Goal: Browse casually

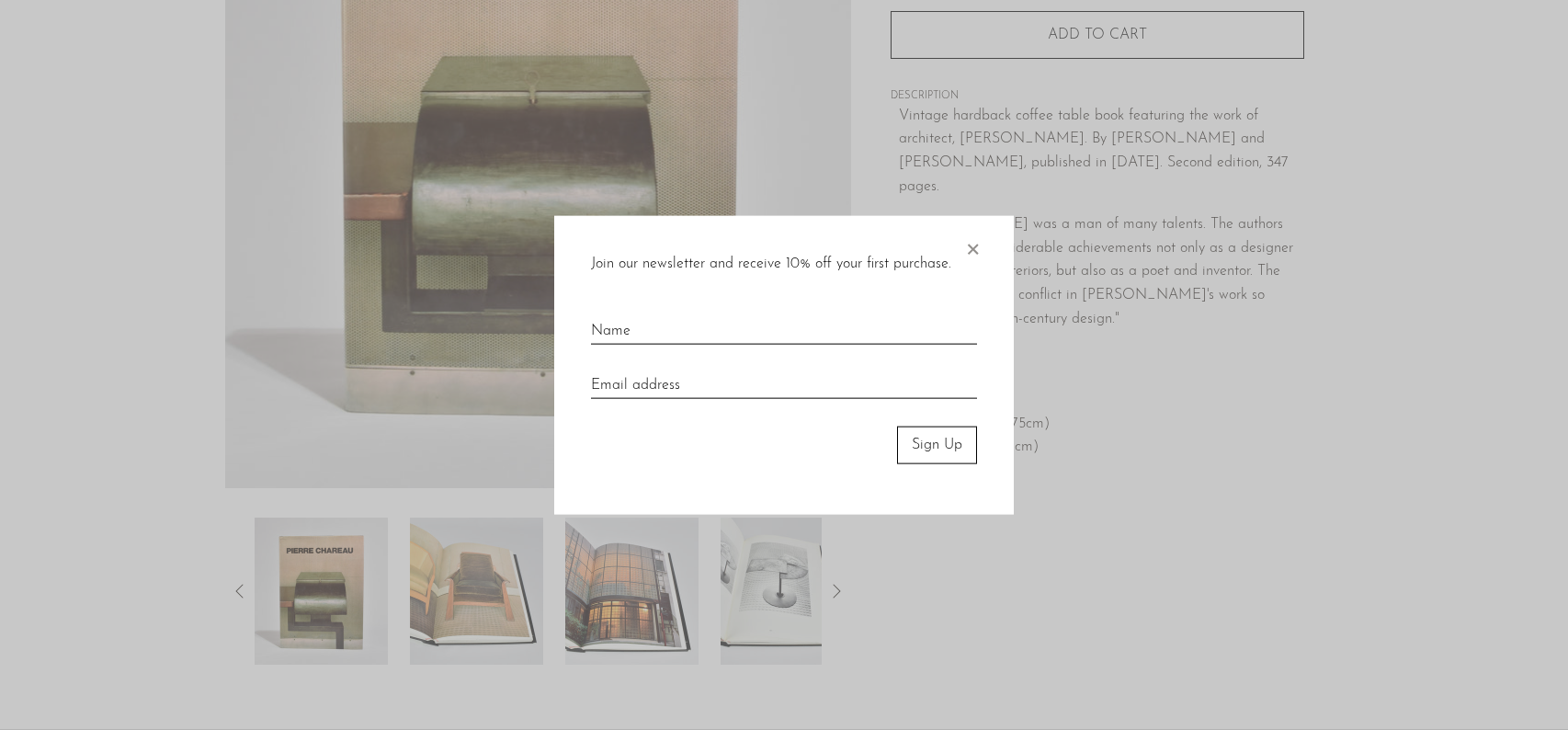
scroll to position [283, 0]
click at [974, 254] on span "×" at bounding box center [971, 244] width 18 height 58
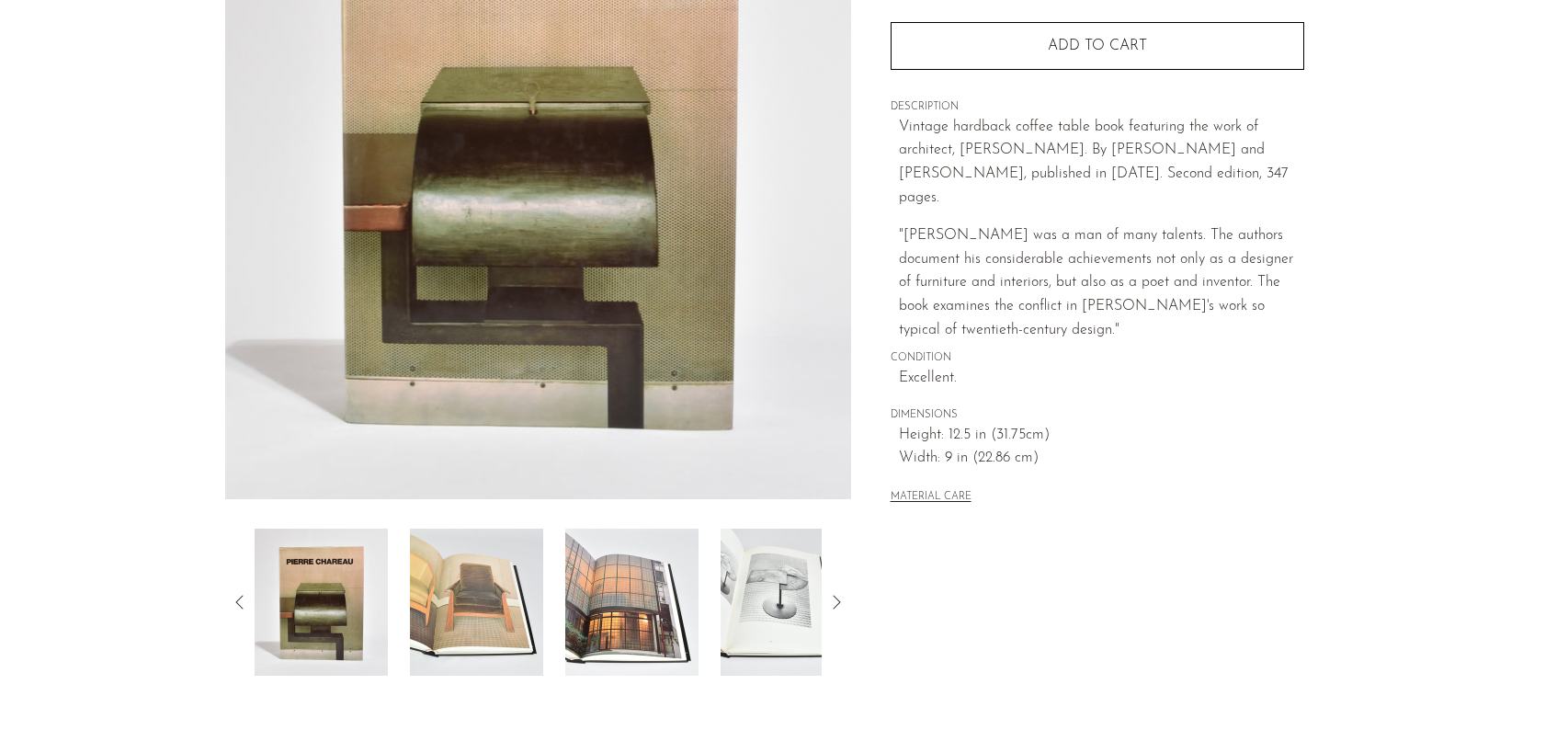
scroll to position [276, 0]
click at [828, 599] on icon at bounding box center [835, 601] width 22 height 22
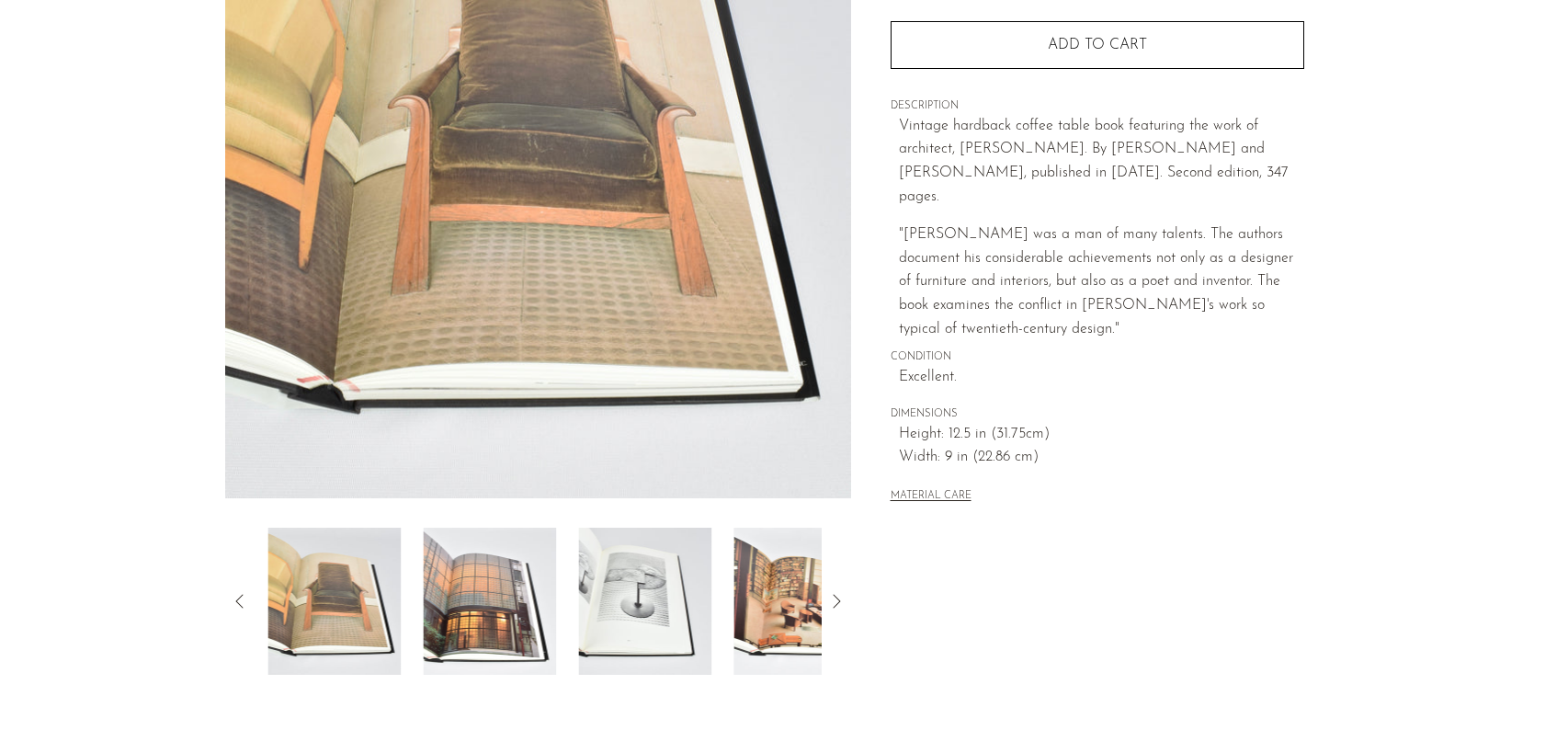
click at [828, 599] on icon at bounding box center [835, 601] width 22 height 22
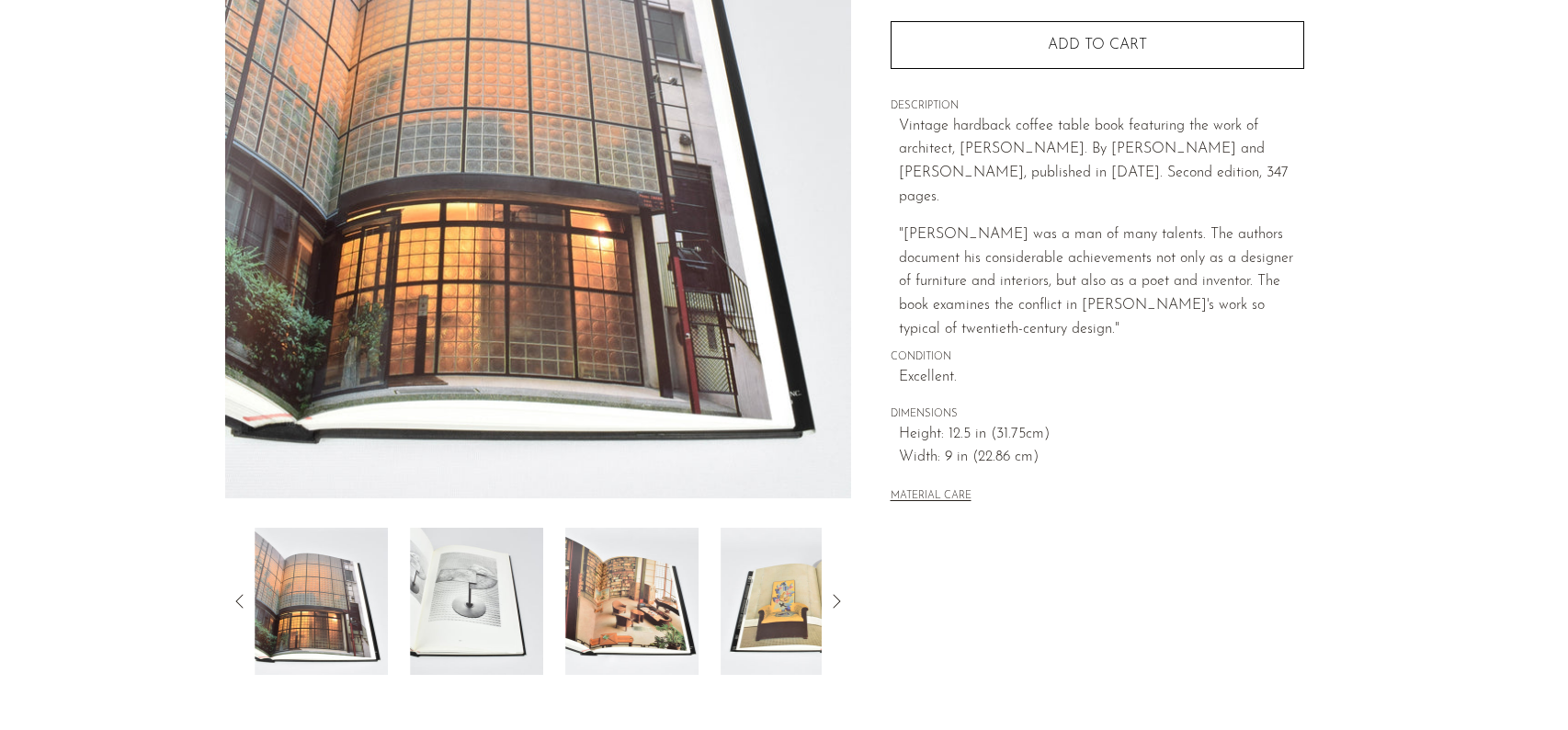
click at [828, 599] on icon at bounding box center [835, 601] width 22 height 22
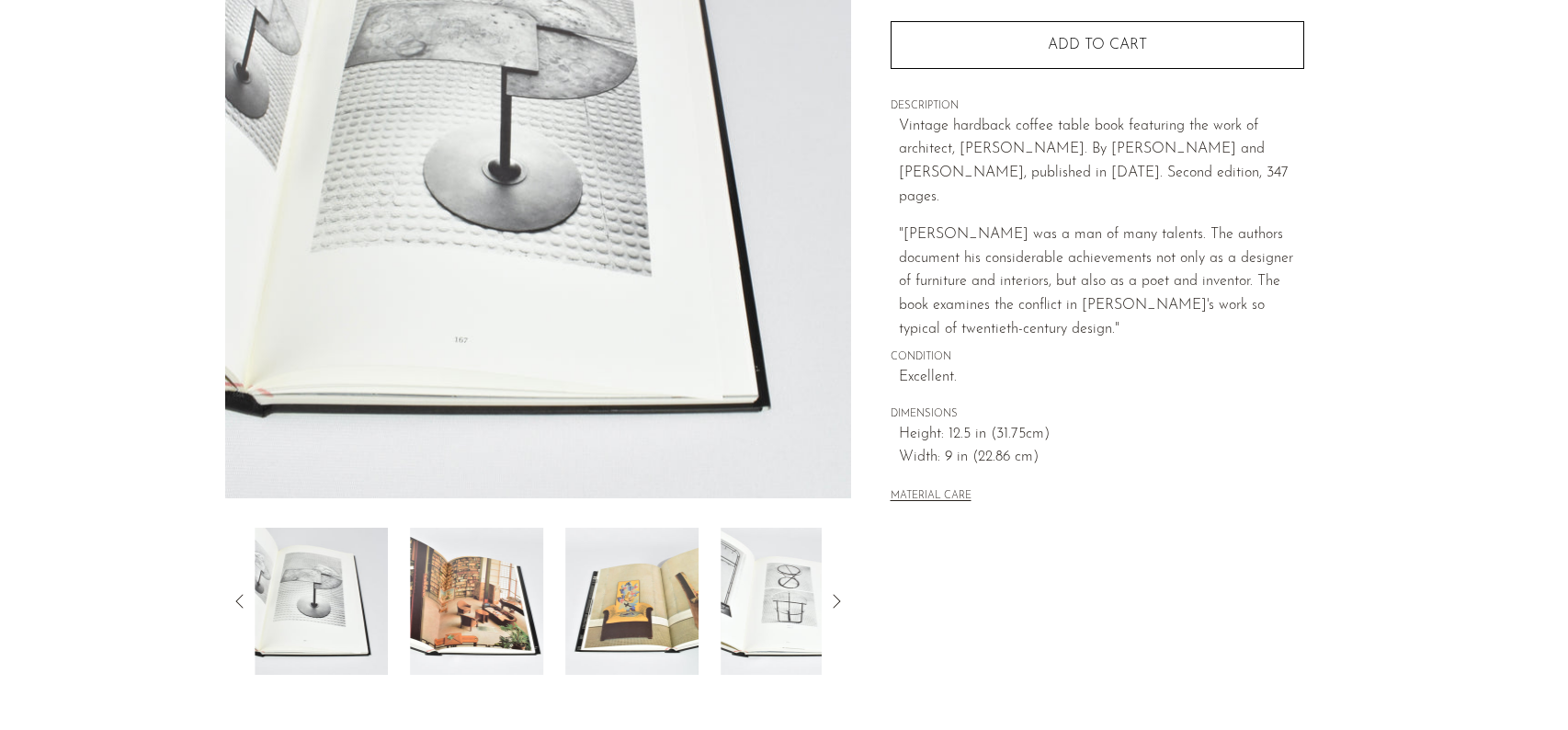
click at [828, 599] on icon at bounding box center [835, 601] width 22 height 22
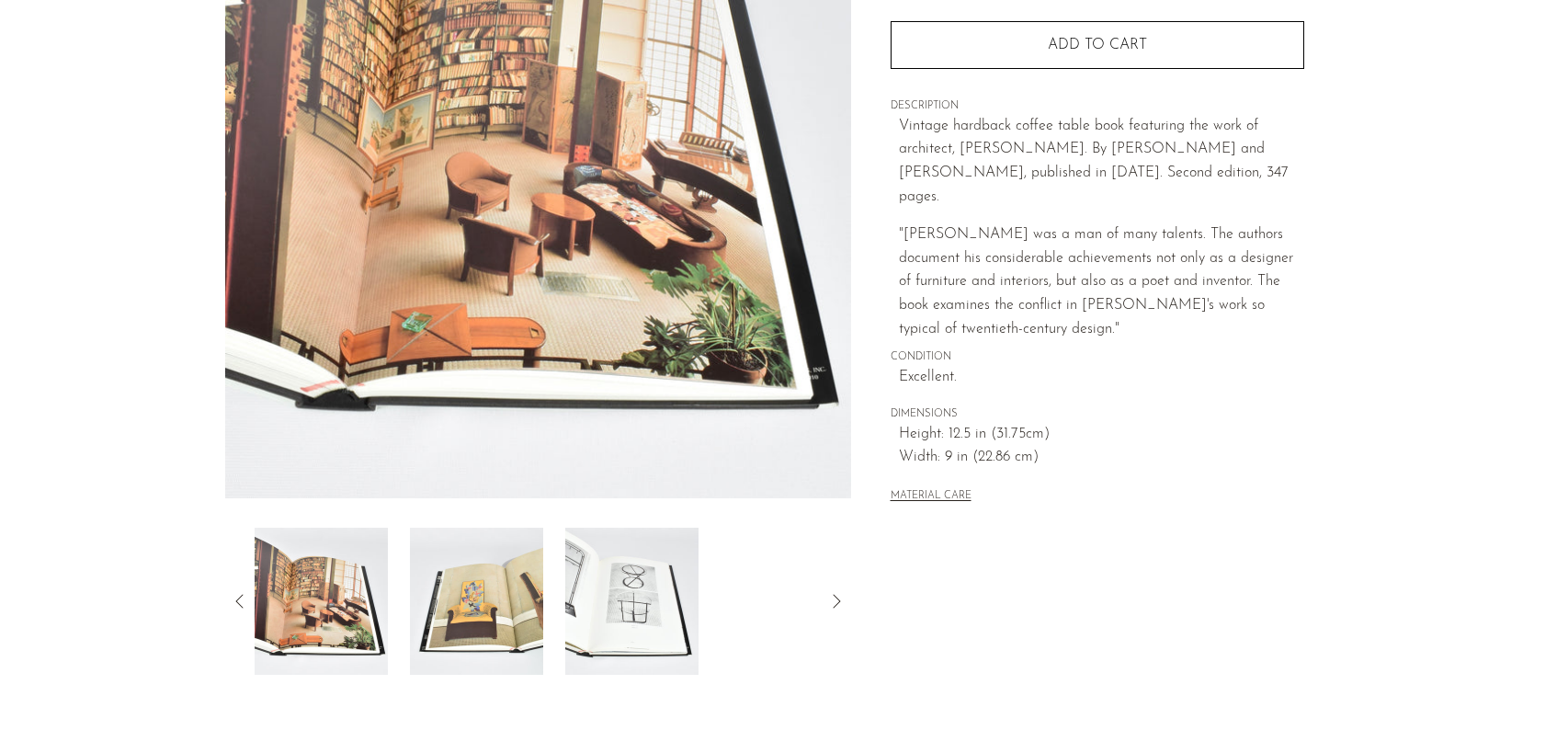
click at [230, 596] on icon at bounding box center [239, 601] width 22 height 22
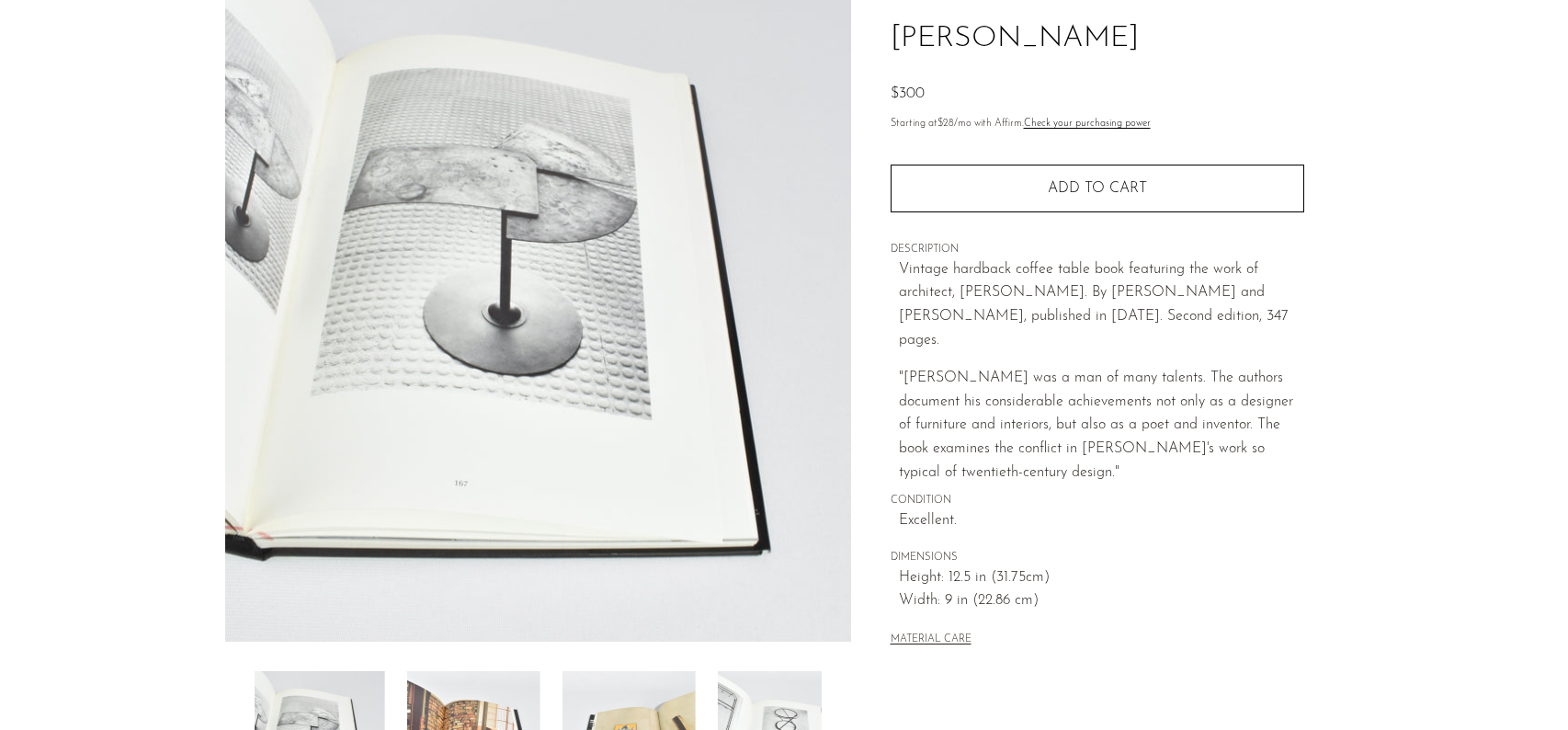
scroll to position [0, 0]
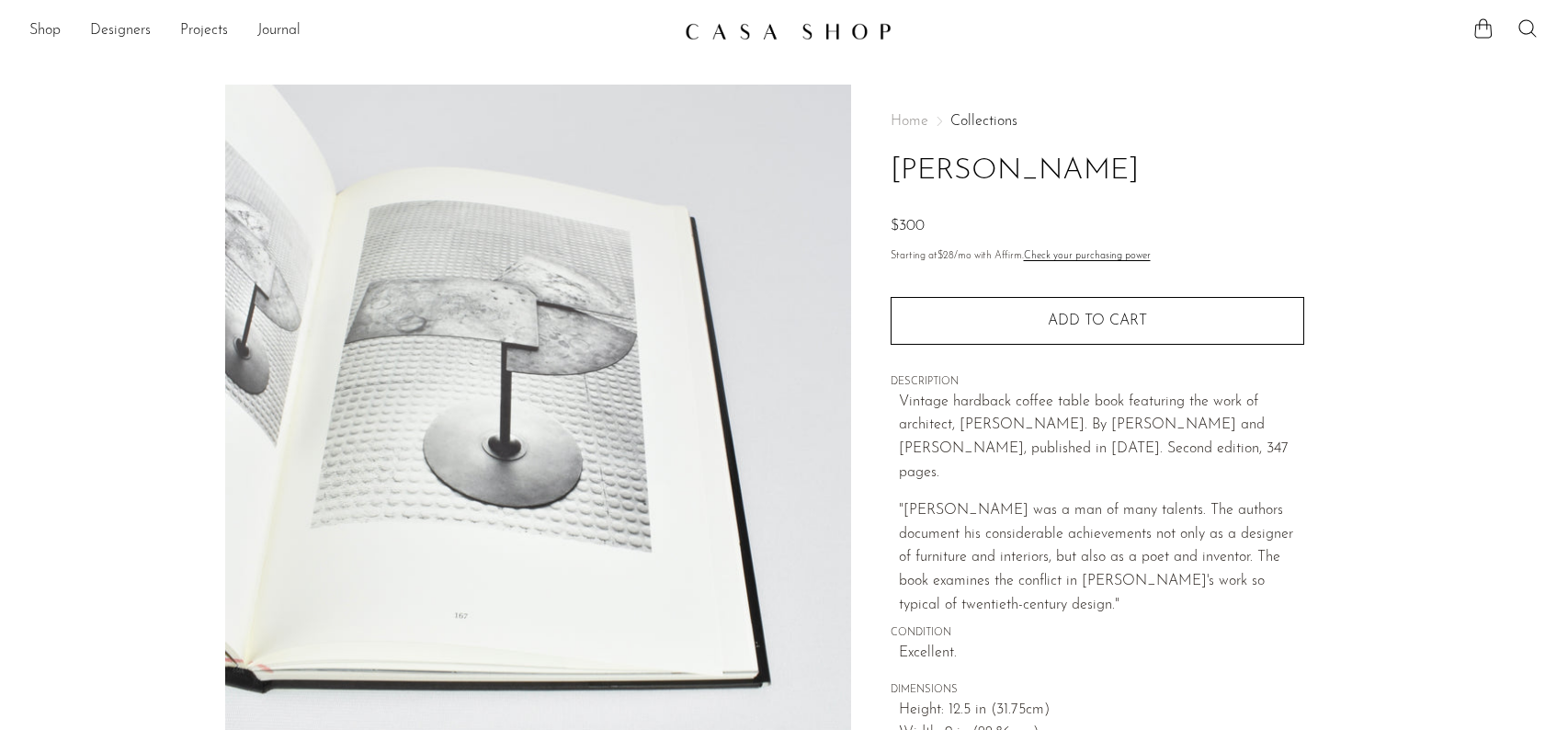
click at [421, 477] on img at bounding box center [537, 429] width 625 height 690
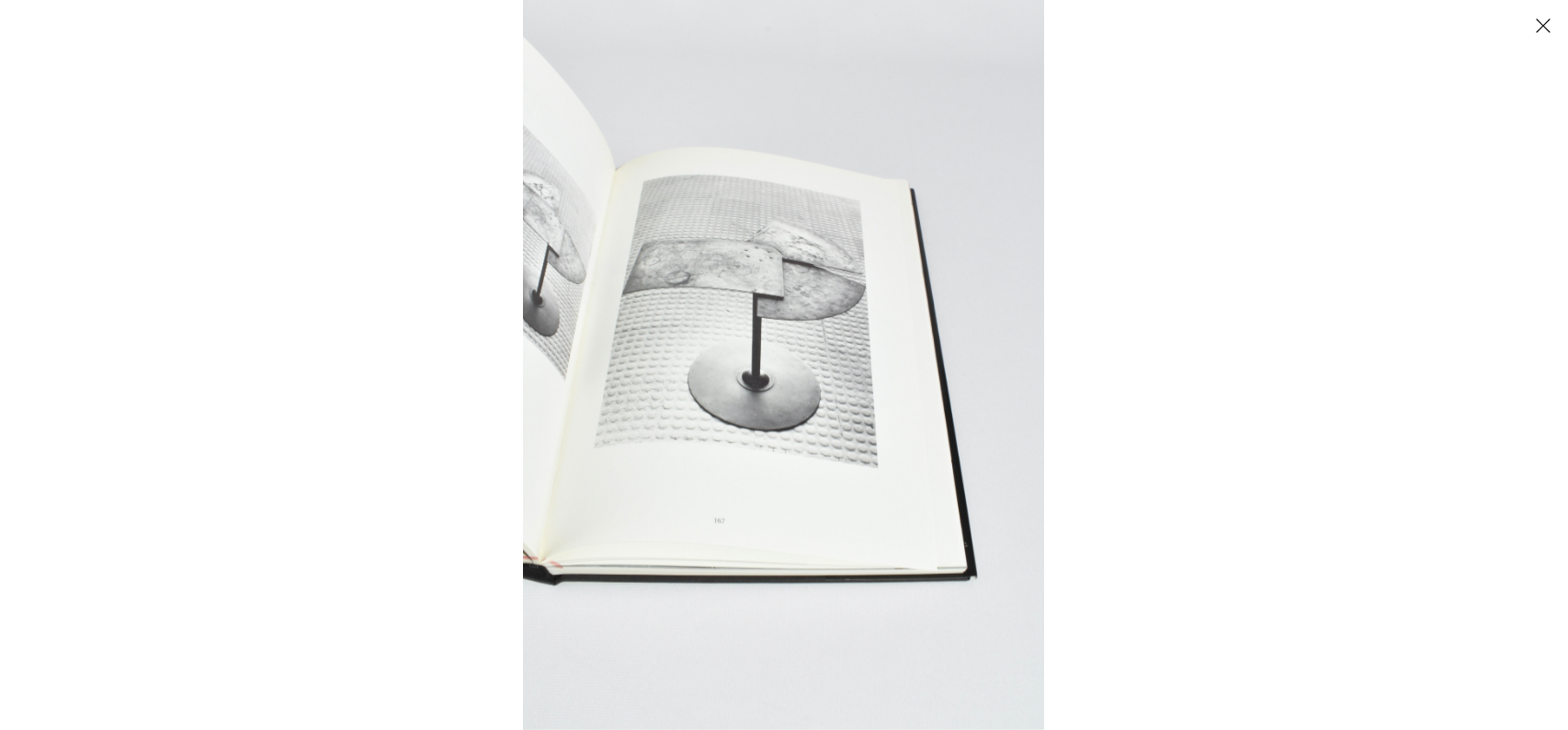
click at [855, 346] on img at bounding box center [784, 365] width 521 height 730
